Goal: Transaction & Acquisition: Obtain resource

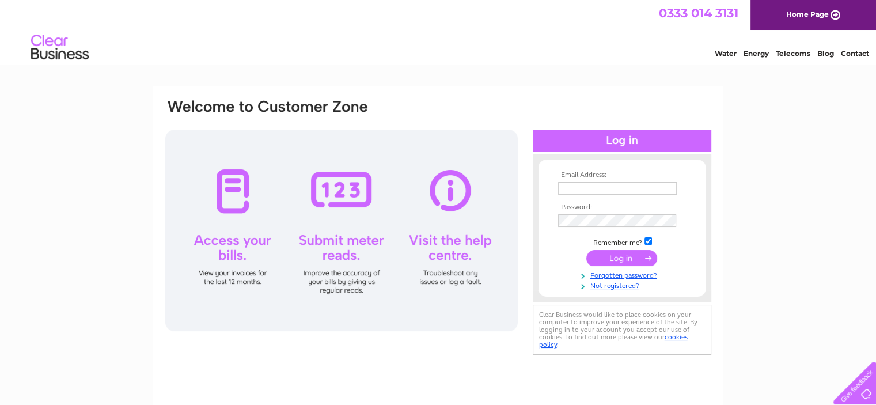
type input "provapor49@yahoo.com"
click at [615, 259] on input "submit" at bounding box center [621, 258] width 71 height 16
click at [618, 258] on input "submit" at bounding box center [621, 258] width 71 height 16
click at [628, 257] on input "submit" at bounding box center [621, 258] width 71 height 16
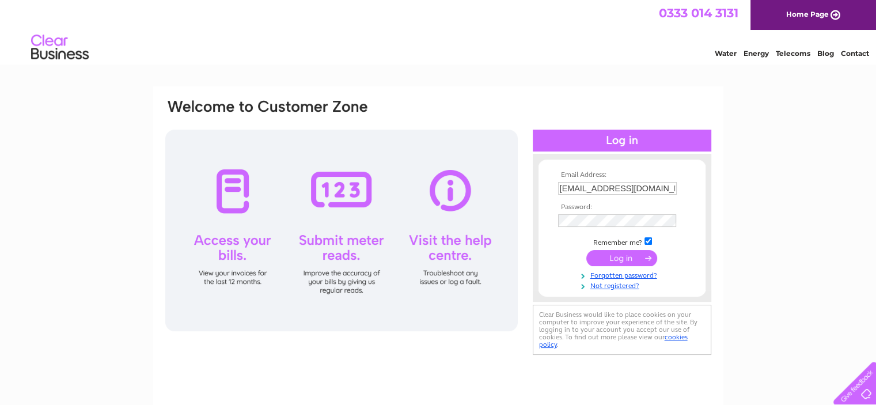
click at [628, 257] on input "submit" at bounding box center [621, 258] width 71 height 16
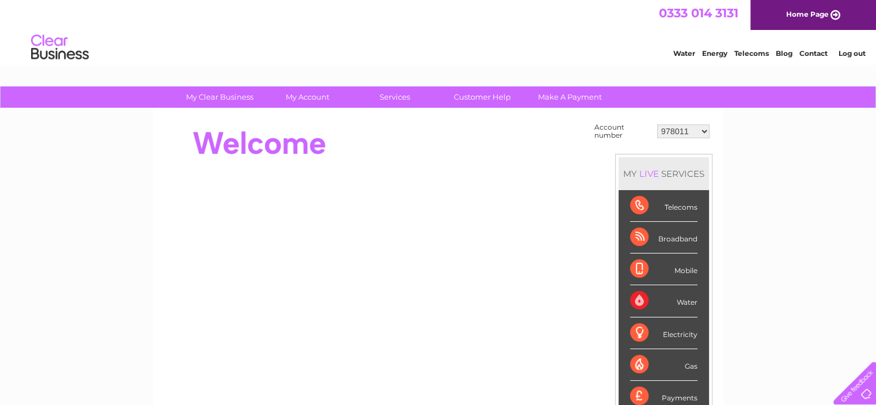
click at [702, 130] on select "978011 993288 1136173 30285076" at bounding box center [683, 131] width 52 height 14
select select "993288"
click at [657, 124] on select "978011 993288 1136173 30285076" at bounding box center [683, 131] width 52 height 14
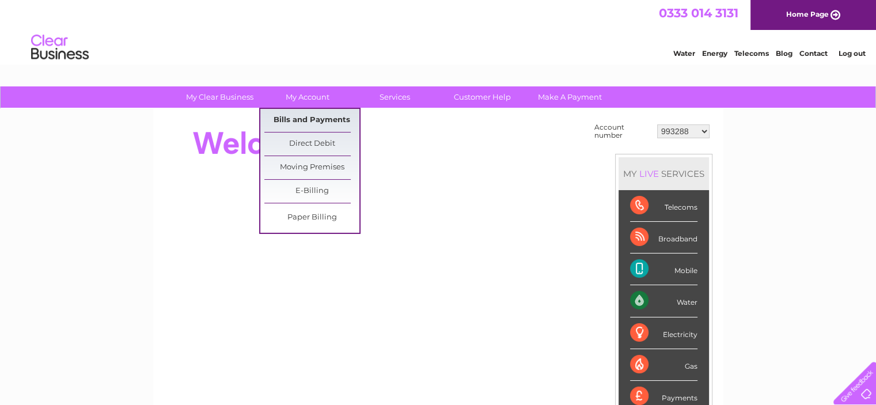
click at [320, 117] on link "Bills and Payments" at bounding box center [311, 120] width 95 height 23
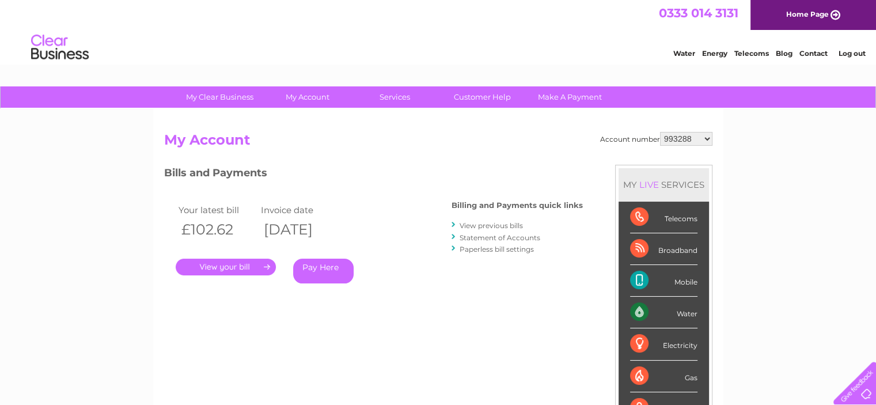
click at [488, 224] on link "View previous bills" at bounding box center [490, 225] width 63 height 9
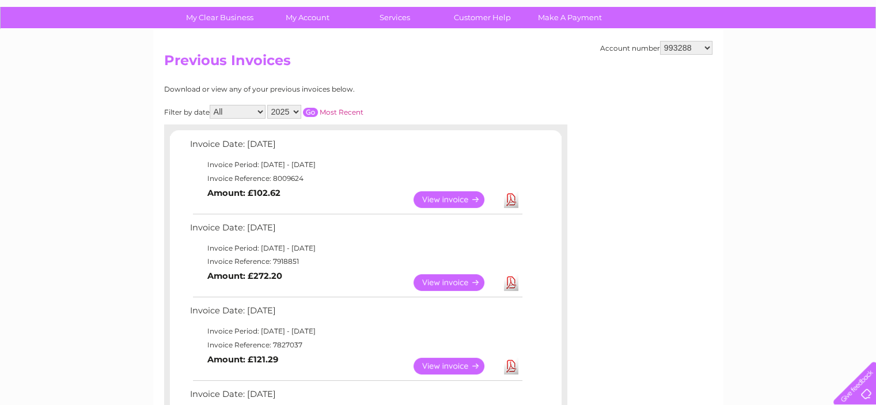
scroll to position [78, 0]
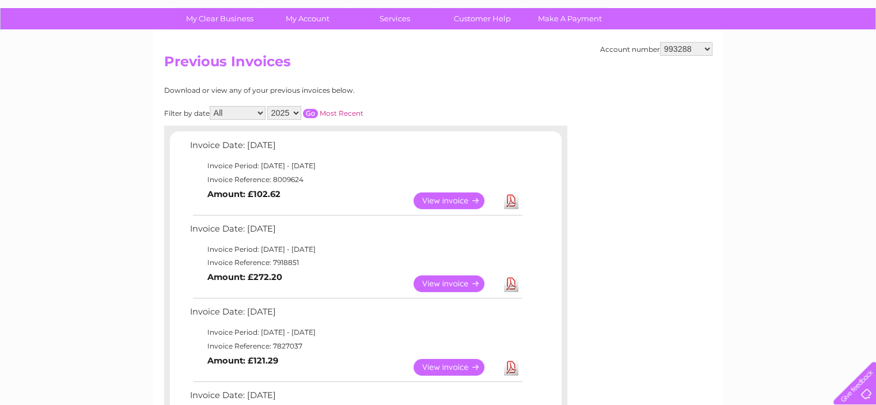
click at [706, 48] on select "978011 993288 1136173 30285076" at bounding box center [686, 49] width 52 height 14
select select "978011"
click at [660, 42] on select "978011 993288 1136173 30285076" at bounding box center [686, 49] width 52 height 14
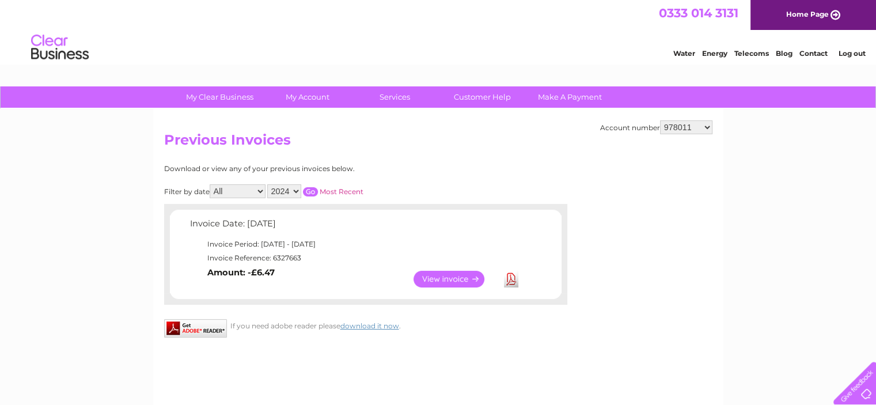
click at [705, 128] on select "978011 993288 1136173 30285076" at bounding box center [686, 127] width 52 height 14
select select "30285076"
click at [660, 120] on select "978011 993288 1136173 30285076" at bounding box center [686, 127] width 52 height 14
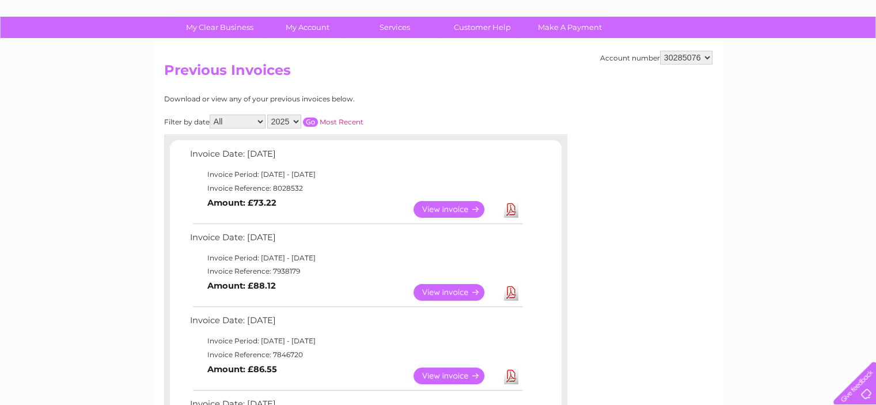
scroll to position [90, 0]
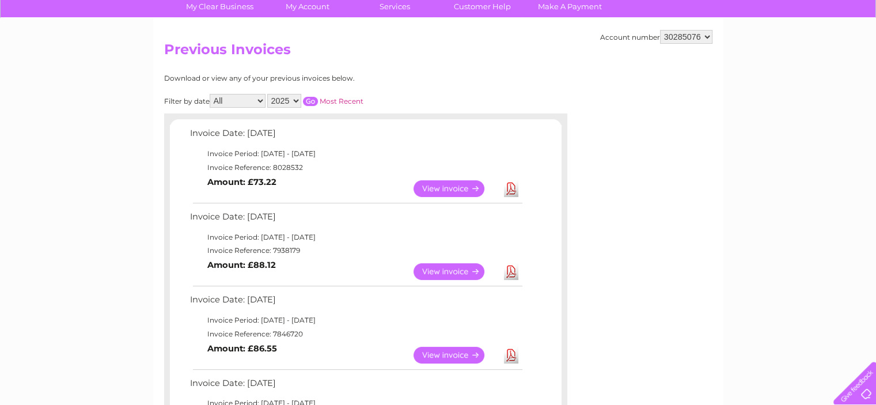
click at [458, 273] on link "View" at bounding box center [455, 271] width 85 height 17
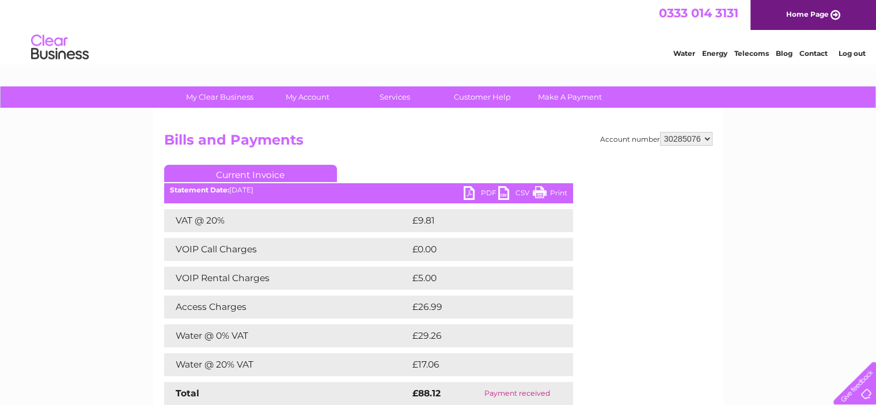
click at [539, 195] on link "Print" at bounding box center [549, 194] width 35 height 17
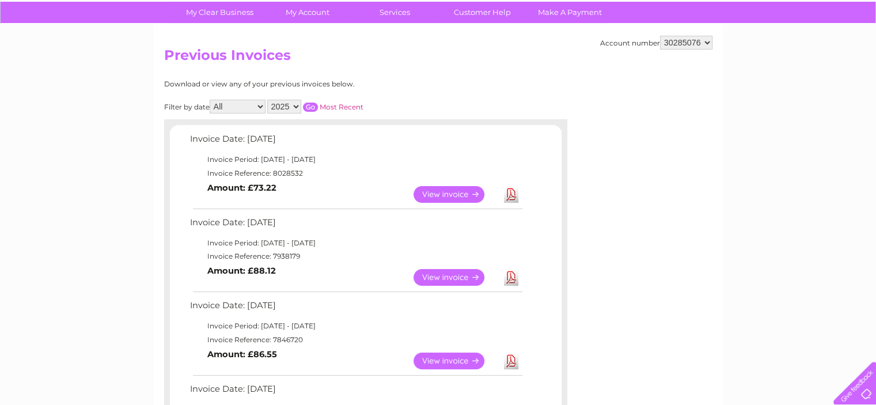
click at [445, 193] on link "View" at bounding box center [455, 194] width 85 height 17
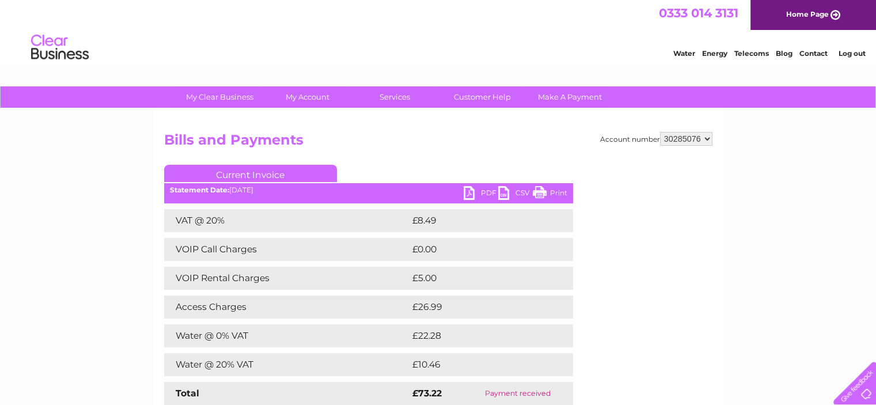
click at [539, 193] on link "Print" at bounding box center [549, 194] width 35 height 17
click at [707, 137] on select "978011 993288 1136173 30285076" at bounding box center [686, 139] width 52 height 14
select select "993288"
click at [660, 132] on select "978011 993288 1136173 30285076" at bounding box center [686, 139] width 52 height 14
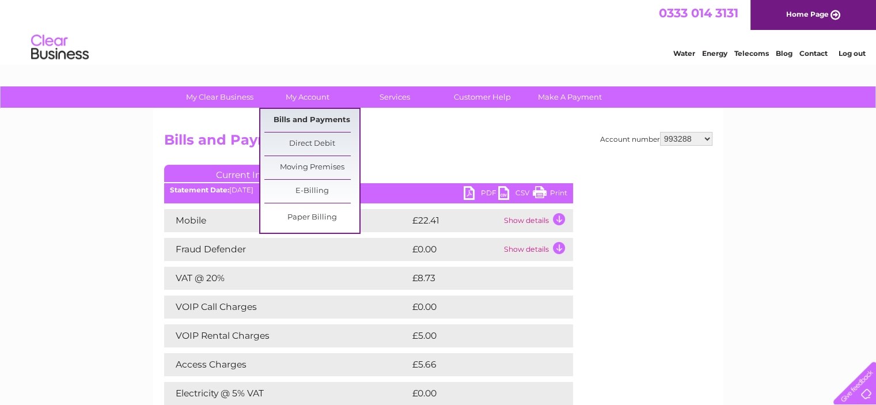
click at [319, 115] on link "Bills and Payments" at bounding box center [311, 120] width 95 height 23
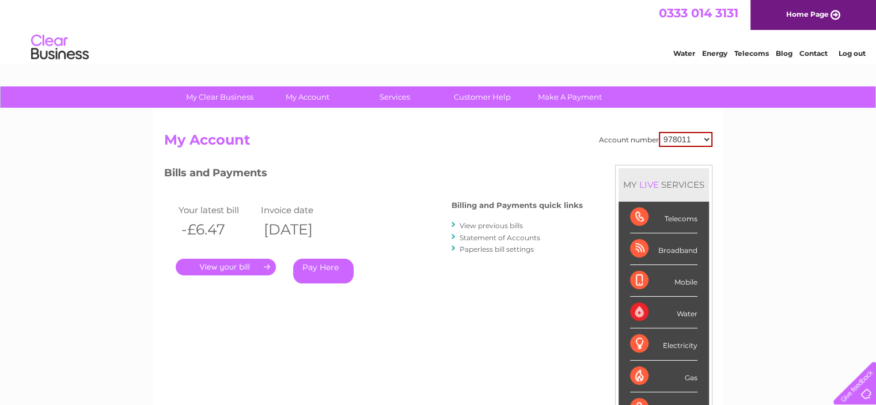
click at [705, 138] on select "978011 993288 1136173 30285076" at bounding box center [686, 139] width 54 height 15
select select "993288"
click at [659, 132] on select "978011 993288 1136173 30285076" at bounding box center [686, 139] width 54 height 15
click at [705, 140] on select "978011 993288 1136173 30285076" at bounding box center [686, 139] width 52 height 14
select select "1136173"
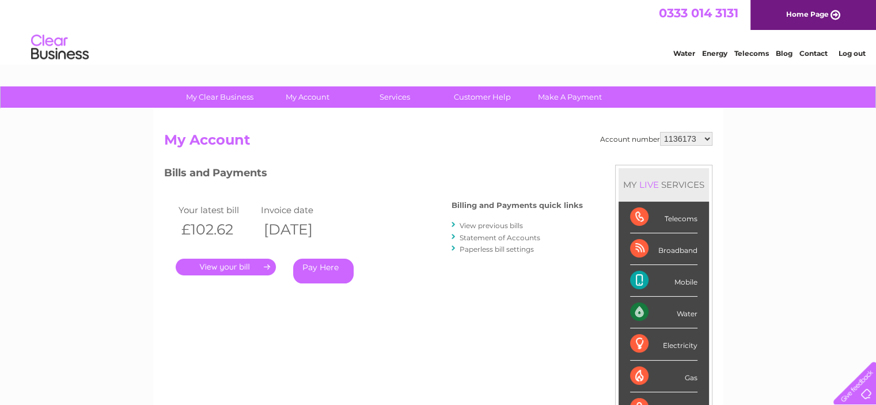
click at [660, 132] on select "978011 993288 1136173 30285076" at bounding box center [686, 139] width 52 height 14
click at [490, 224] on link "View previous bills" at bounding box center [490, 225] width 63 height 9
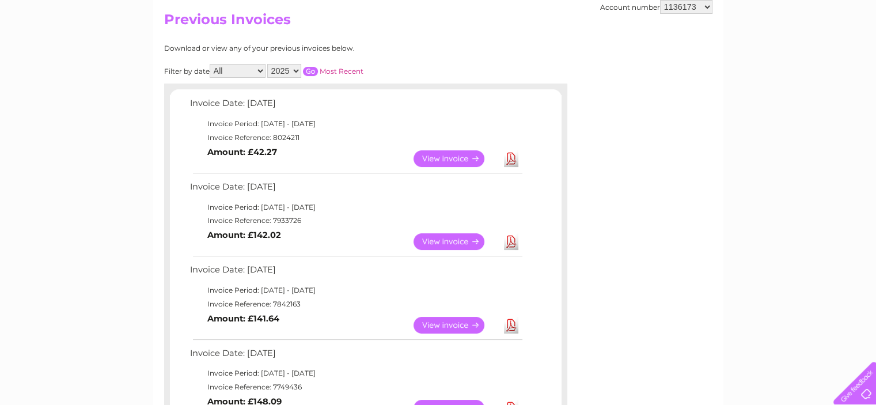
scroll to position [115, 0]
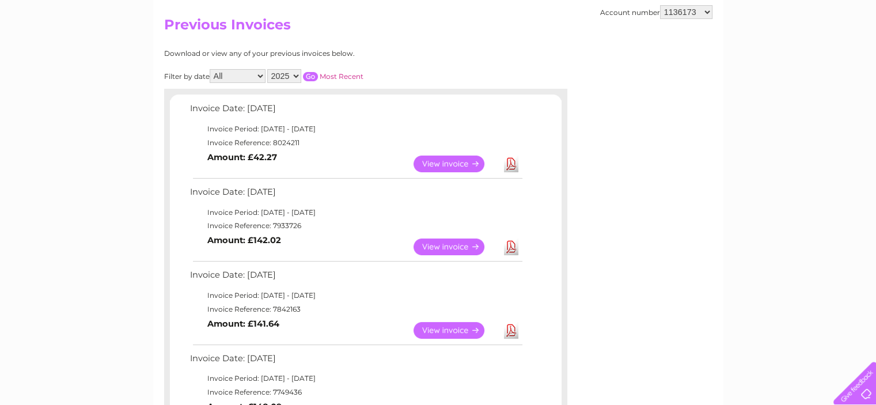
click at [442, 249] on link "View" at bounding box center [455, 246] width 85 height 17
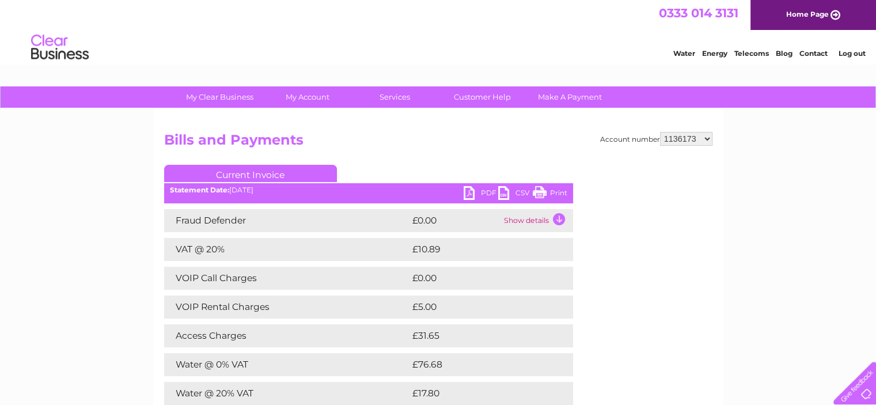
click at [540, 192] on link "Print" at bounding box center [549, 194] width 35 height 17
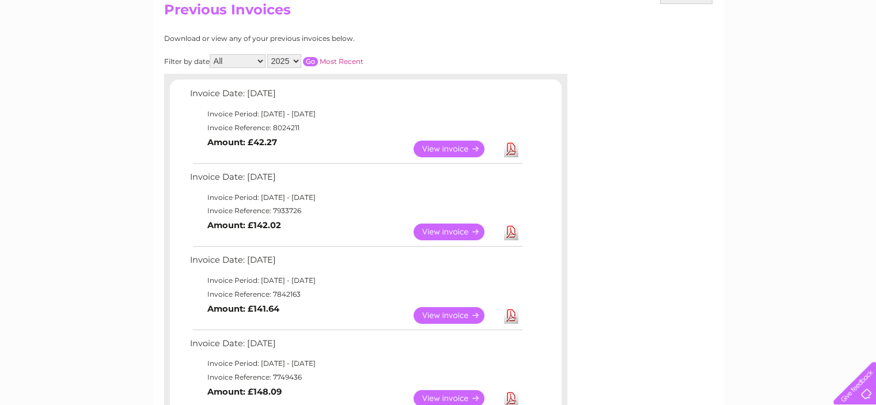
scroll to position [124, 0]
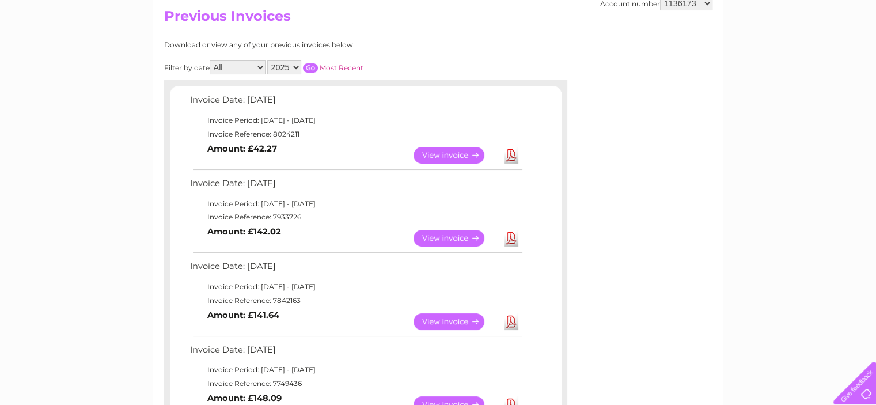
click at [454, 153] on link "View" at bounding box center [455, 155] width 85 height 17
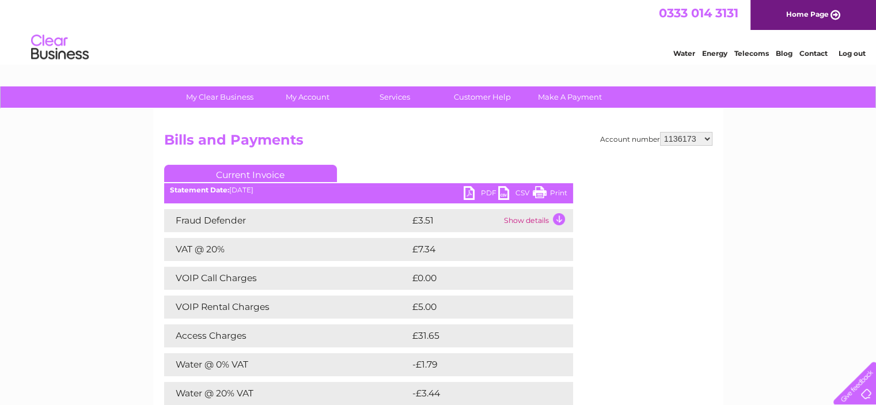
click at [539, 188] on link "Print" at bounding box center [549, 194] width 35 height 17
click at [705, 139] on select "978011 993288 1136173 30285076" at bounding box center [686, 139] width 52 height 14
select select "30285076"
click at [660, 132] on select "978011 993288 1136173 30285076" at bounding box center [686, 139] width 52 height 14
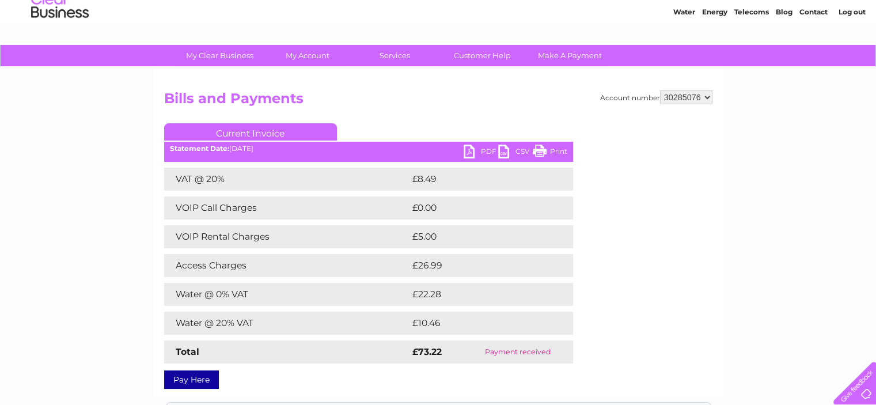
scroll to position [41, 0]
click at [705, 94] on select "978011 993288 1136173 30285076" at bounding box center [686, 98] width 52 height 14
select select "993288"
click at [660, 91] on select "978011 993288 1136173 30285076" at bounding box center [686, 98] width 52 height 14
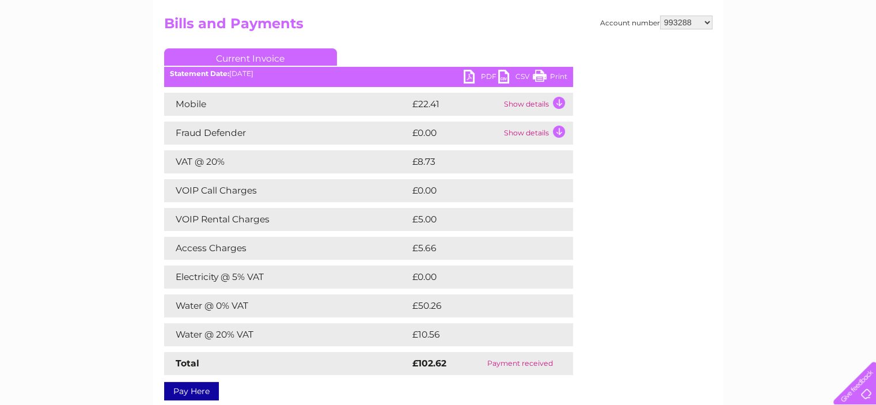
scroll to position [117, 0]
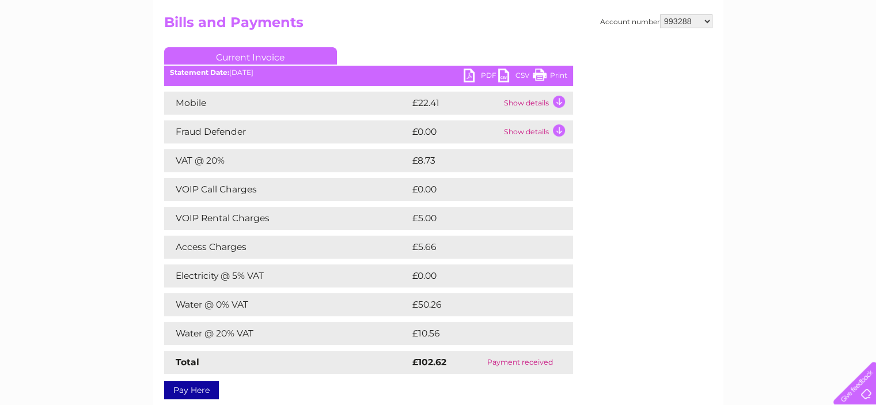
click at [536, 78] on link "Print" at bounding box center [549, 77] width 35 height 17
click at [550, 312] on td at bounding box center [561, 304] width 23 height 23
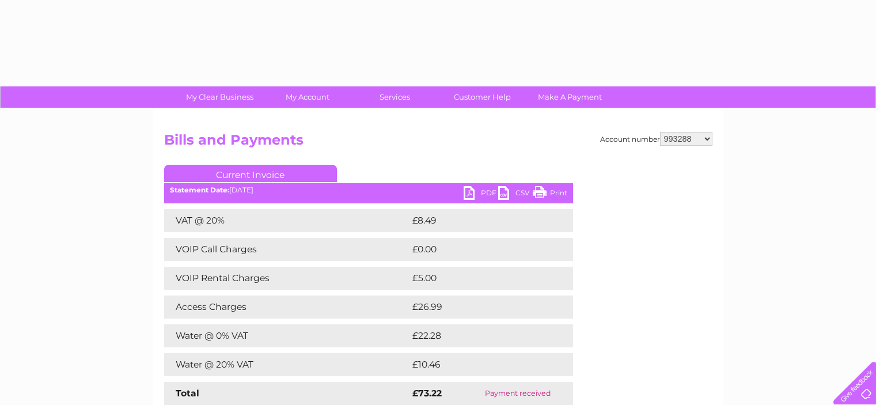
select select "993288"
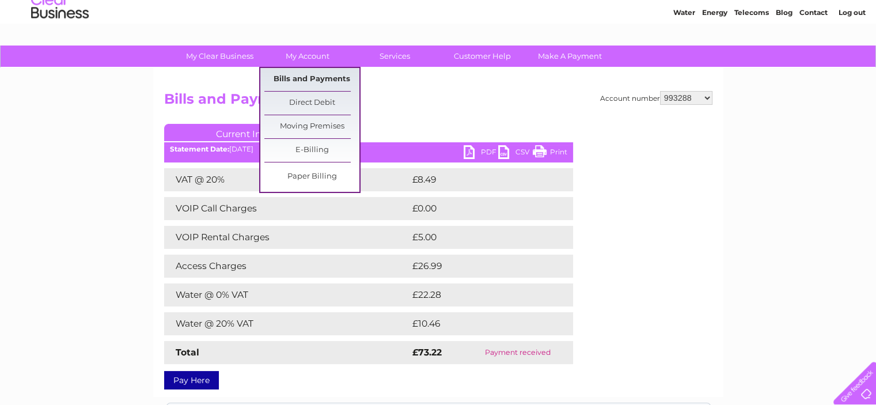
click at [313, 77] on link "Bills and Payments" at bounding box center [311, 79] width 95 height 23
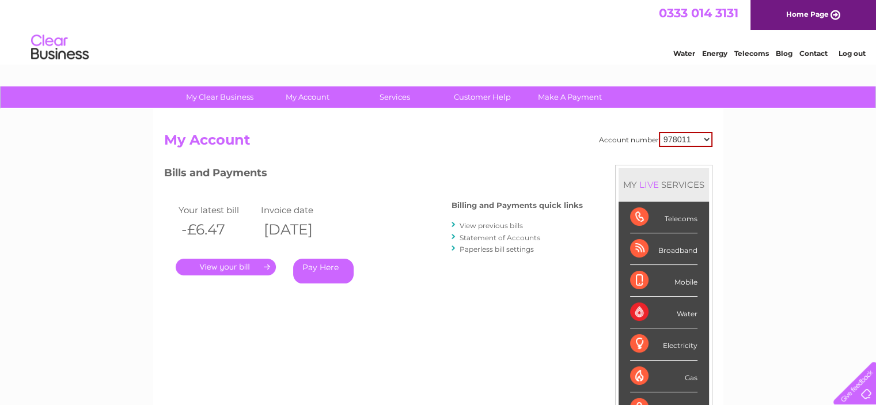
click at [706, 138] on select "978011 993288 1136173 30285076" at bounding box center [686, 139] width 54 height 15
select select "993288"
click at [659, 132] on select "978011 993288 1136173 30285076" at bounding box center [686, 139] width 54 height 15
click at [494, 225] on link "View previous bills" at bounding box center [490, 225] width 63 height 9
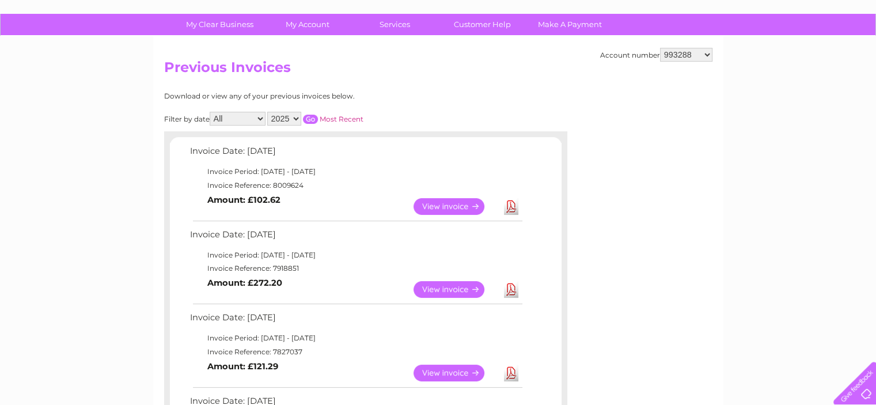
scroll to position [93, 0]
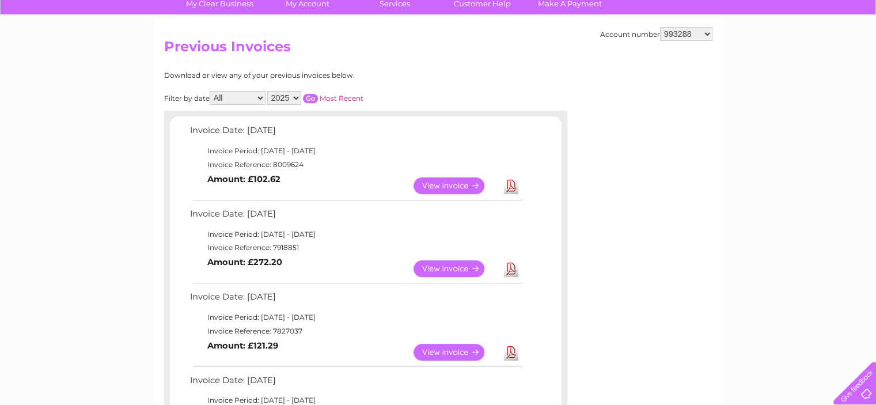
click at [452, 267] on link "View" at bounding box center [455, 268] width 85 height 17
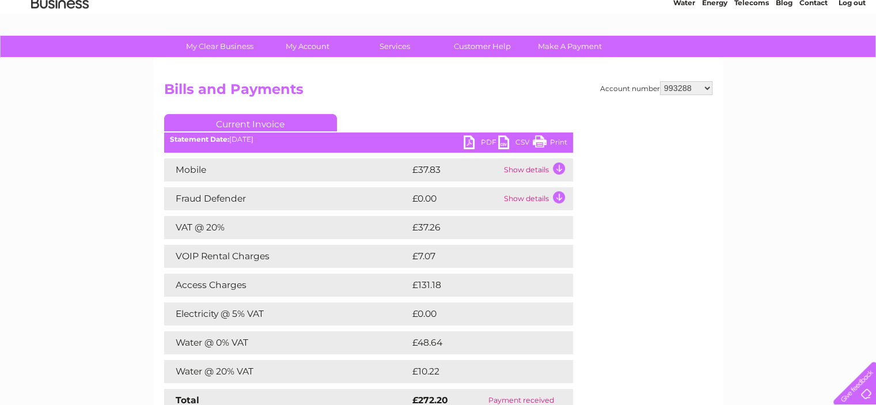
scroll to position [60, 0]
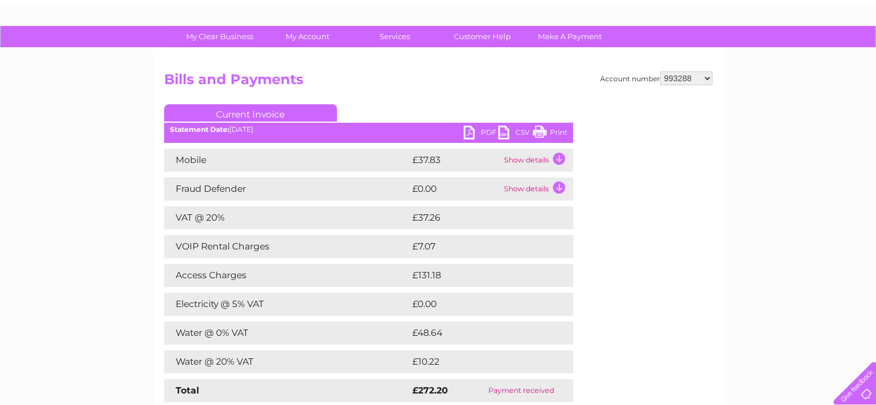
click at [539, 128] on link "Print" at bounding box center [549, 133] width 35 height 17
click at [655, 343] on div "Account number 978011 993288 1136173 30285076 Bills and Payments Current Invoic…" at bounding box center [438, 247] width 548 height 352
